Goal: Transaction & Acquisition: Purchase product/service

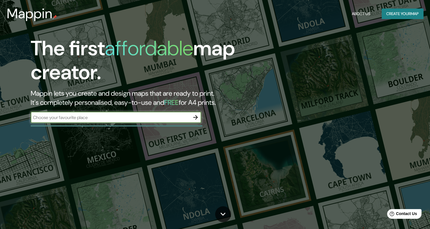
click at [180, 117] on input "text" at bounding box center [110, 117] width 159 height 7
type input "V"
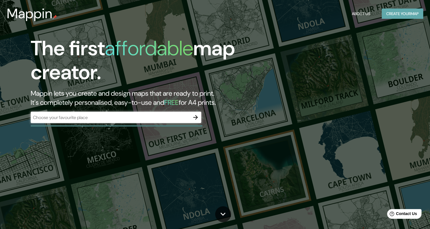
click at [394, 13] on button "Create your map" at bounding box center [403, 14] width 42 height 11
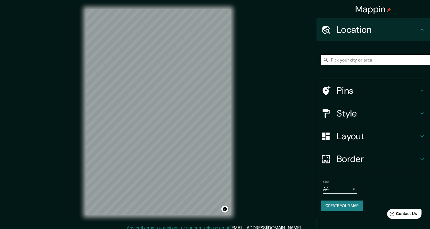
click at [348, 62] on input "Pick your city or area" at bounding box center [375, 60] width 109 height 10
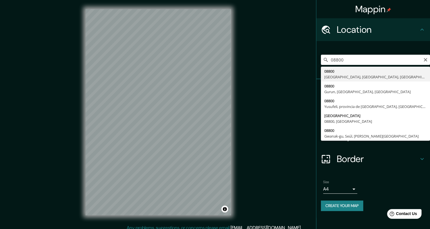
type input "08800, [GEOGRAPHIC_DATA], [GEOGRAPHIC_DATA], [GEOGRAPHIC_DATA]"
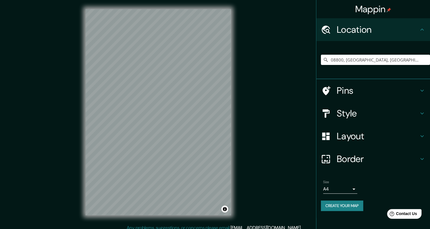
click at [347, 114] on h4 "Style" at bounding box center [378, 113] width 82 height 11
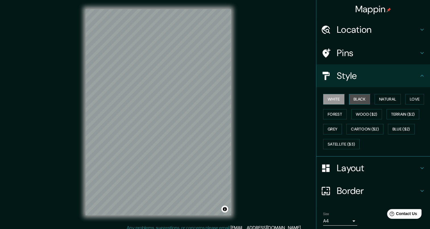
click at [357, 96] on button "Black" at bounding box center [359, 99] width 21 height 11
click at [381, 100] on button "Natural" at bounding box center [388, 99] width 26 height 11
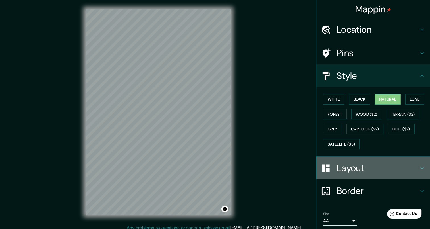
click at [387, 171] on h4 "Layout" at bounding box center [378, 167] width 82 height 11
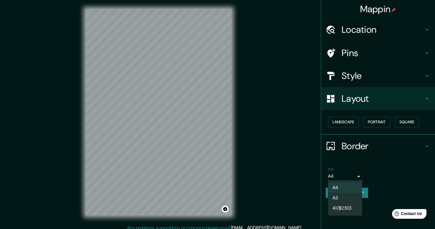
click at [354, 174] on body "Mappin Location 08800, [GEOGRAPHIC_DATA], [GEOGRAPHIC_DATA], [GEOGRAPHIC_DATA] …" at bounding box center [217, 114] width 435 height 229
click at [345, 197] on li "A3" at bounding box center [345, 198] width 34 height 10
type input "a4"
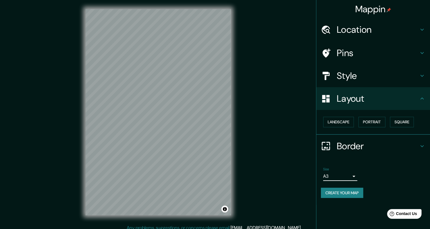
click at [341, 191] on button "Create your map" at bounding box center [342, 192] width 42 height 11
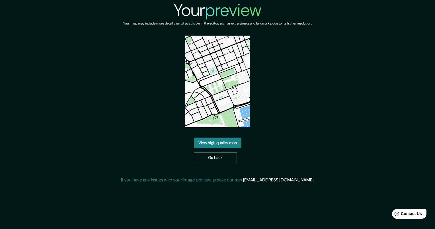
click at [228, 155] on link "Go back" at bounding box center [215, 157] width 43 height 11
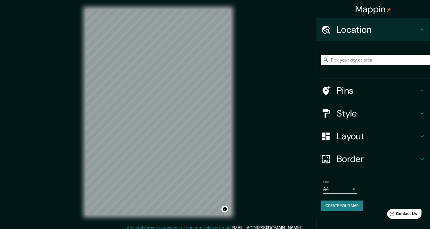
click at [342, 58] on input "Pick your city or area" at bounding box center [375, 60] width 109 height 10
type input "08800, [GEOGRAPHIC_DATA], [GEOGRAPHIC_DATA], [GEOGRAPHIC_DATA]"
click at [353, 115] on h4 "Style" at bounding box center [378, 113] width 82 height 11
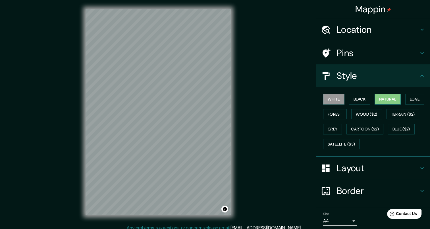
click at [391, 98] on button "Natural" at bounding box center [388, 99] width 26 height 11
click at [408, 98] on button "Love" at bounding box center [415, 99] width 19 height 11
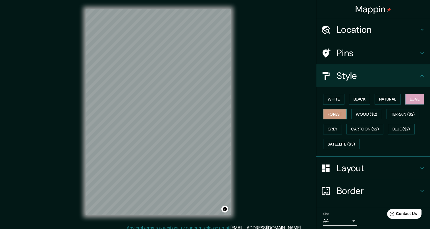
click at [331, 112] on button "Forest" at bounding box center [335, 114] width 24 height 11
click at [358, 111] on button "Wood ($2)" at bounding box center [367, 114] width 31 height 11
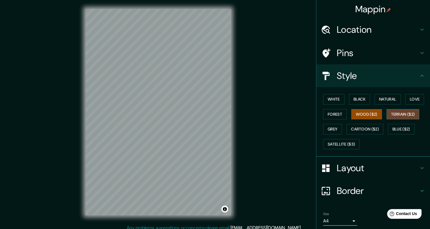
click at [394, 114] on button "Terrain ($2)" at bounding box center [403, 114] width 33 height 11
click at [326, 129] on button "Grey" at bounding box center [332, 129] width 19 height 11
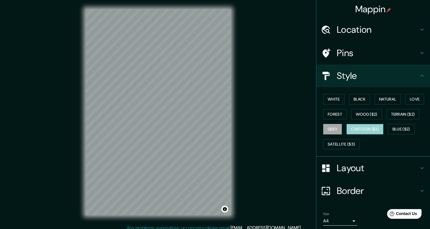
click at [378, 127] on button "Cartoon ($2)" at bounding box center [365, 129] width 37 height 11
click at [356, 99] on button "Black" at bounding box center [359, 99] width 21 height 11
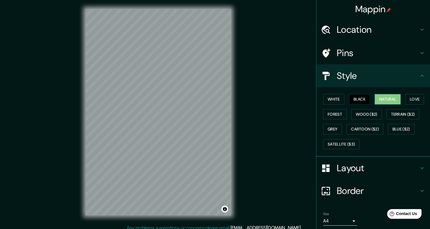
click at [380, 98] on button "Natural" at bounding box center [388, 99] width 26 height 11
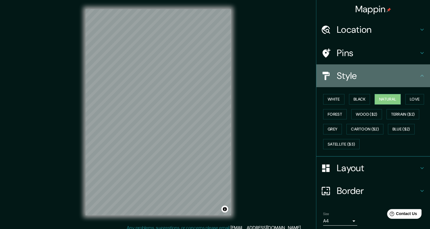
click at [419, 73] on icon at bounding box center [422, 75] width 7 height 7
click at [421, 76] on icon at bounding box center [422, 76] width 3 height 2
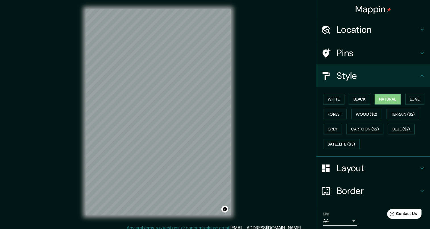
click at [422, 166] on div "Layout" at bounding box center [374, 167] width 114 height 23
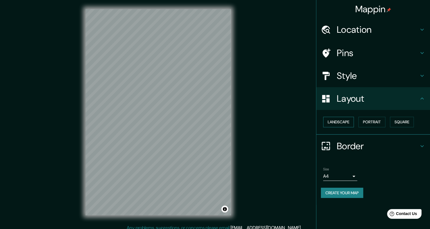
click at [346, 121] on button "Landscape" at bounding box center [338, 122] width 31 height 11
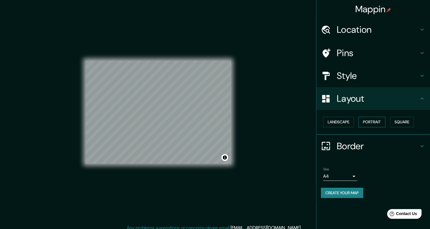
click at [371, 119] on button "Portrait" at bounding box center [372, 122] width 27 height 11
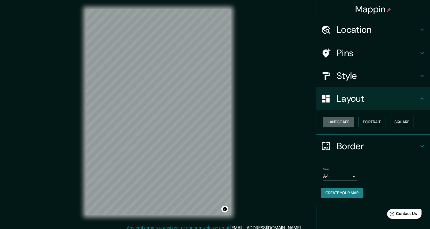
click at [345, 121] on button "Landscape" at bounding box center [338, 122] width 31 height 11
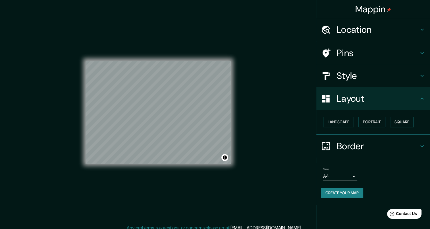
click at [405, 121] on button "Square" at bounding box center [402, 122] width 24 height 11
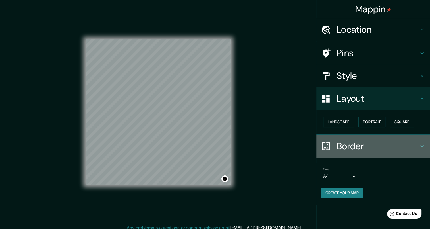
click at [421, 145] on icon at bounding box center [422, 145] width 7 height 7
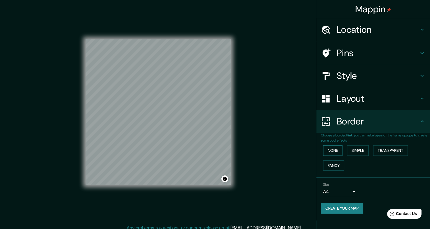
click at [338, 151] on button "None" at bounding box center [332, 150] width 19 height 11
click at [355, 150] on button "Simple" at bounding box center [358, 150] width 22 height 11
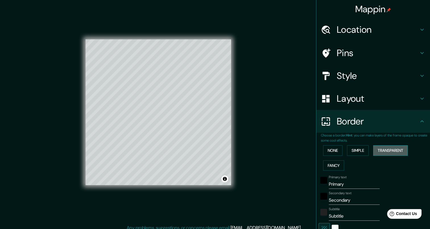
click at [398, 149] on button "Transparent" at bounding box center [390, 150] width 35 height 11
click at [323, 164] on button "Fancy" at bounding box center [333, 165] width 21 height 11
click at [326, 151] on button "None" at bounding box center [332, 150] width 19 height 11
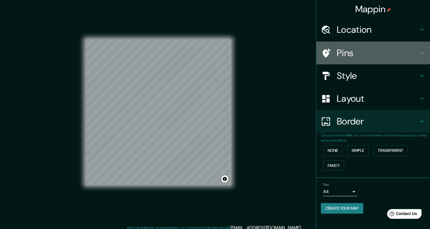
click at [359, 47] on h4 "Pins" at bounding box center [378, 52] width 82 height 11
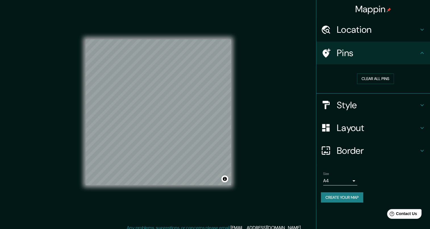
scroll to position [5, 0]
